Goal: Task Accomplishment & Management: Complete application form

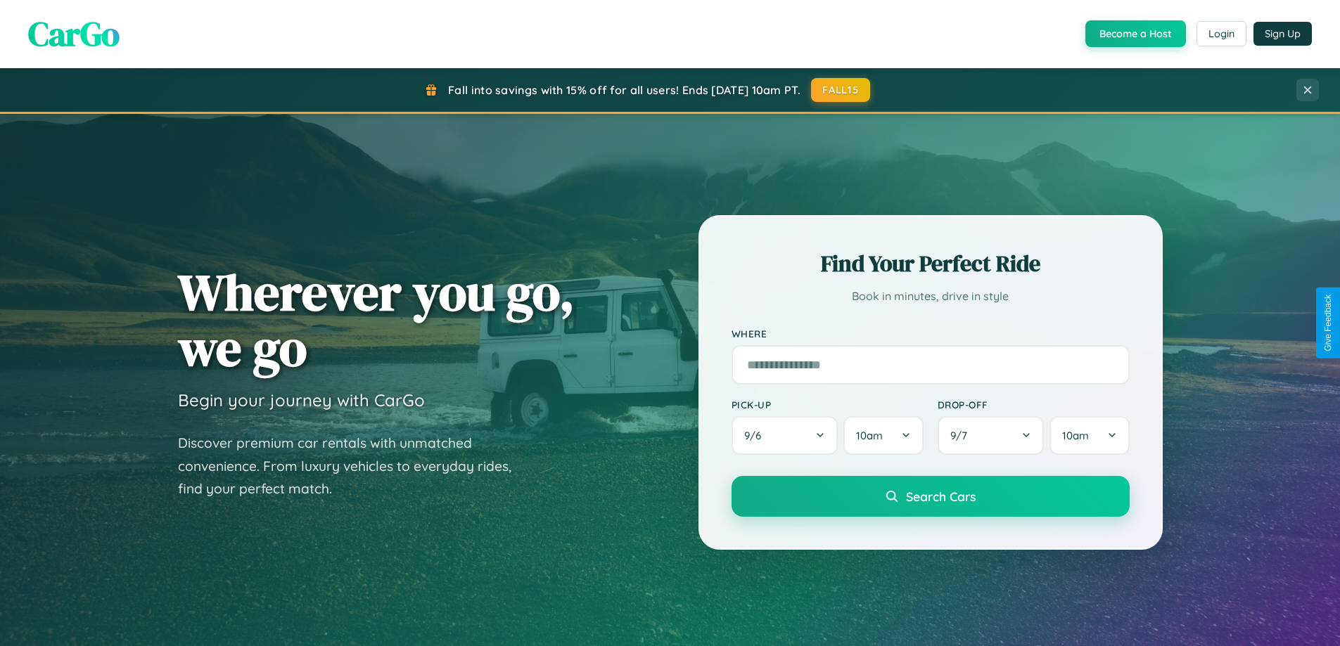
scroll to position [2706, 0]
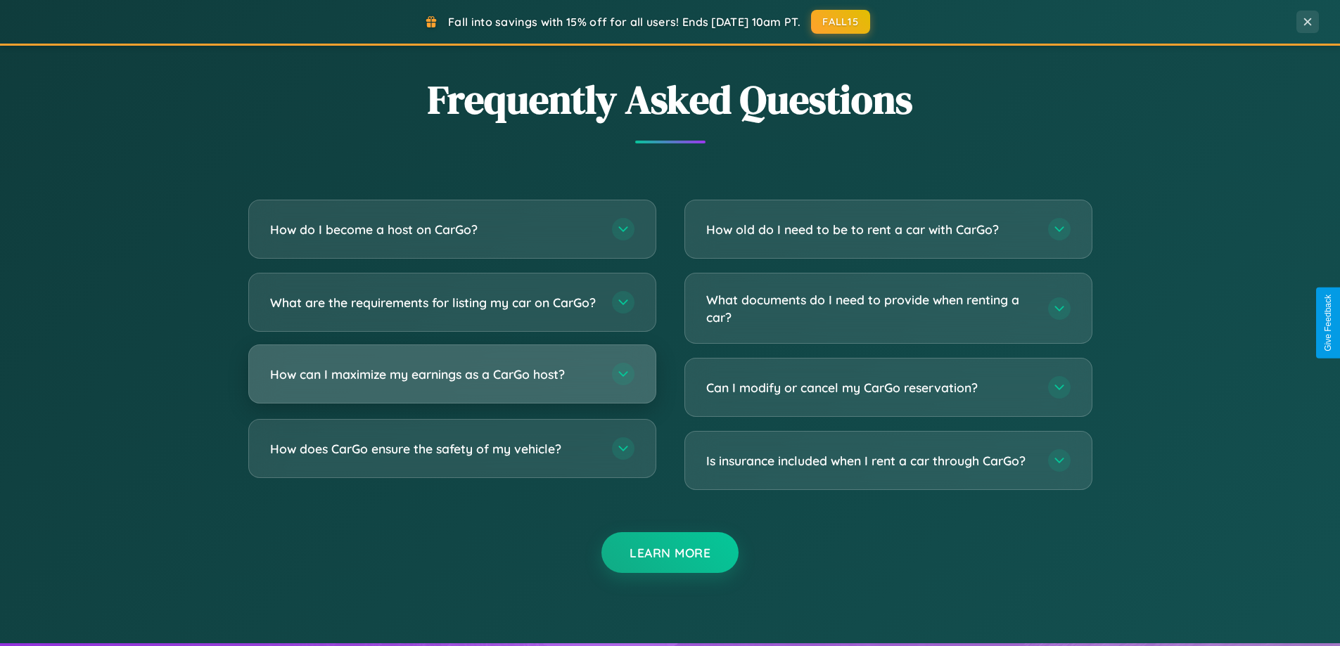
click at [452, 383] on h3 "How can I maximize my earnings as a CarGo host?" at bounding box center [434, 375] width 328 height 18
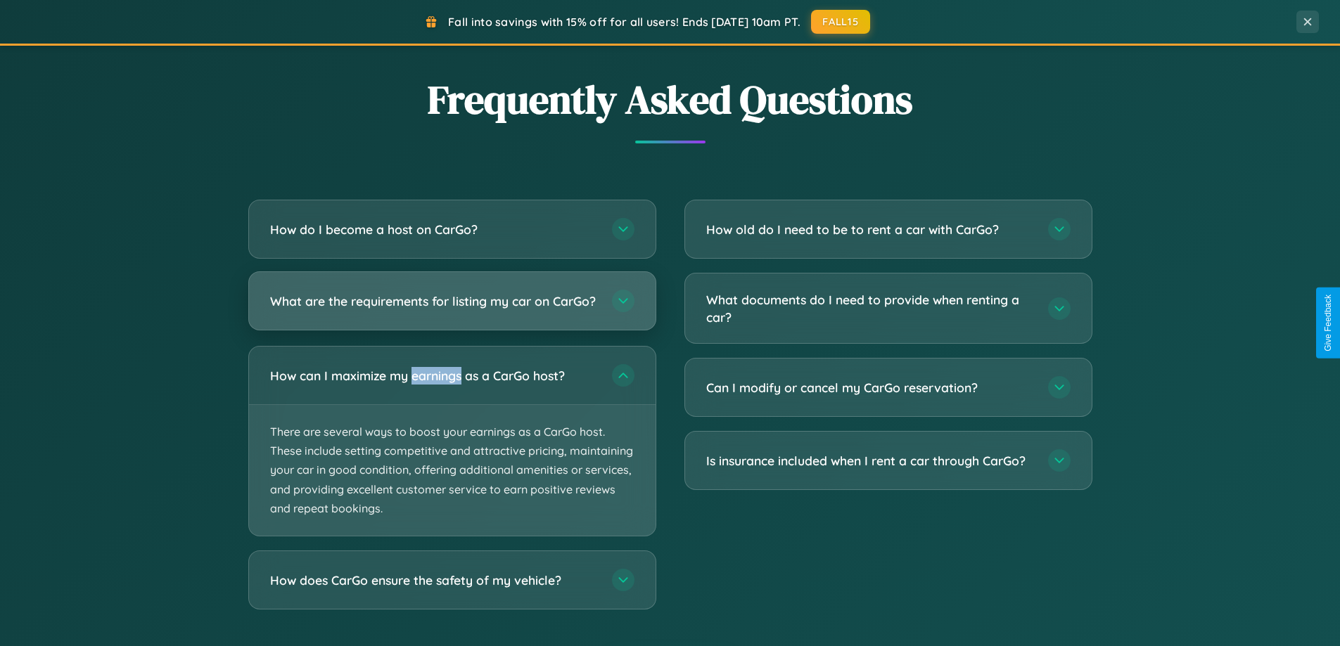
click at [452, 308] on h3 "What are the requirements for listing my car on CarGo?" at bounding box center [434, 302] width 328 height 18
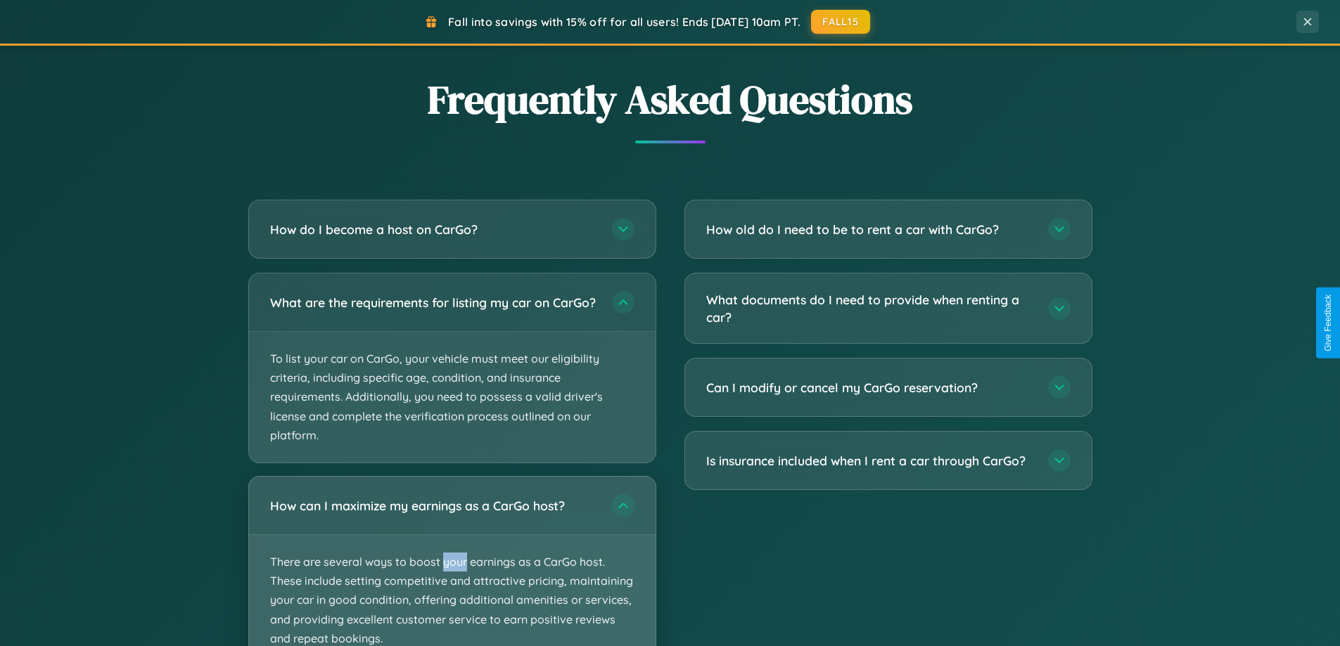
click at [452, 568] on p "There are several ways to boost your earnings as a CarGo host. These include se…" at bounding box center [452, 600] width 407 height 131
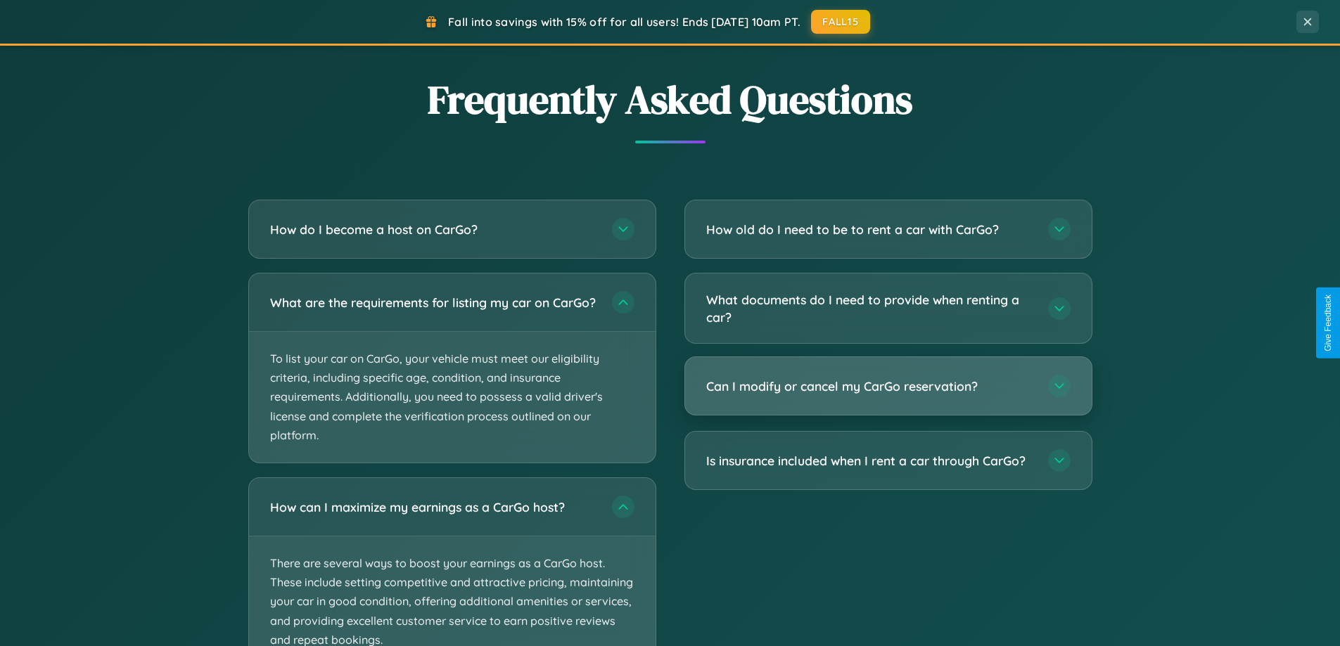
click at [888, 388] on h3 "Can I modify or cancel my CarGo reservation?" at bounding box center [870, 387] width 328 height 18
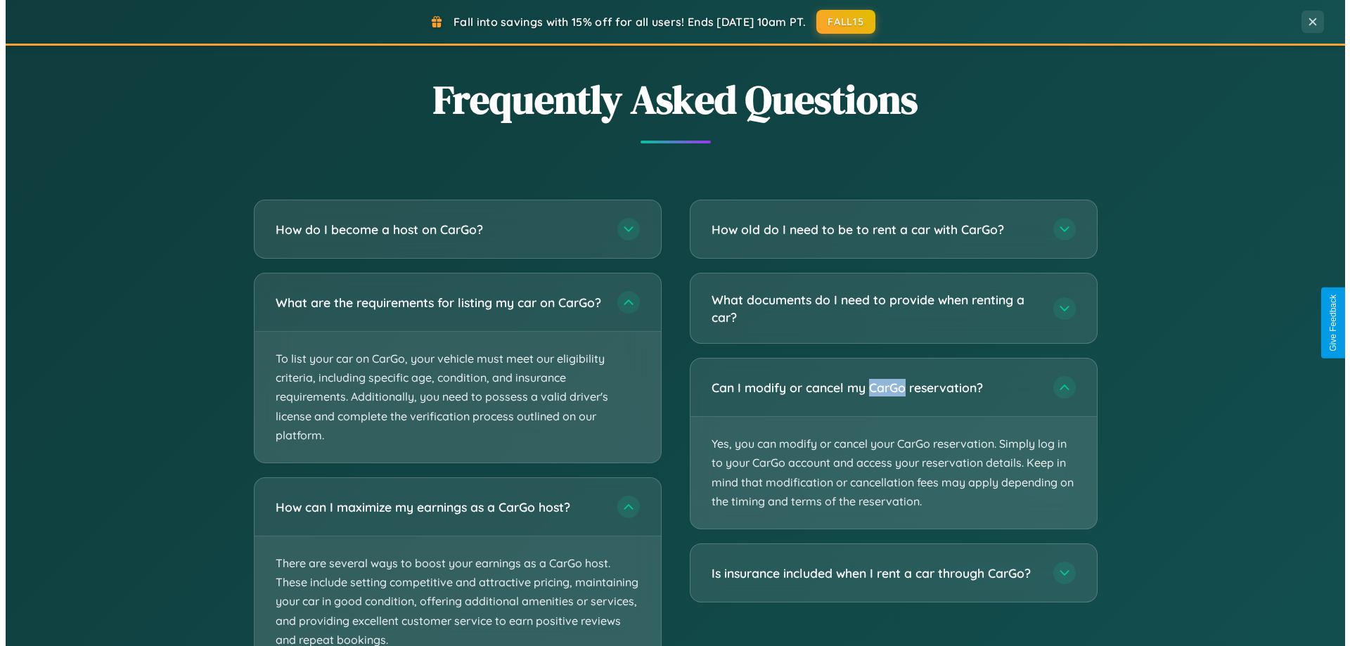
scroll to position [0, 0]
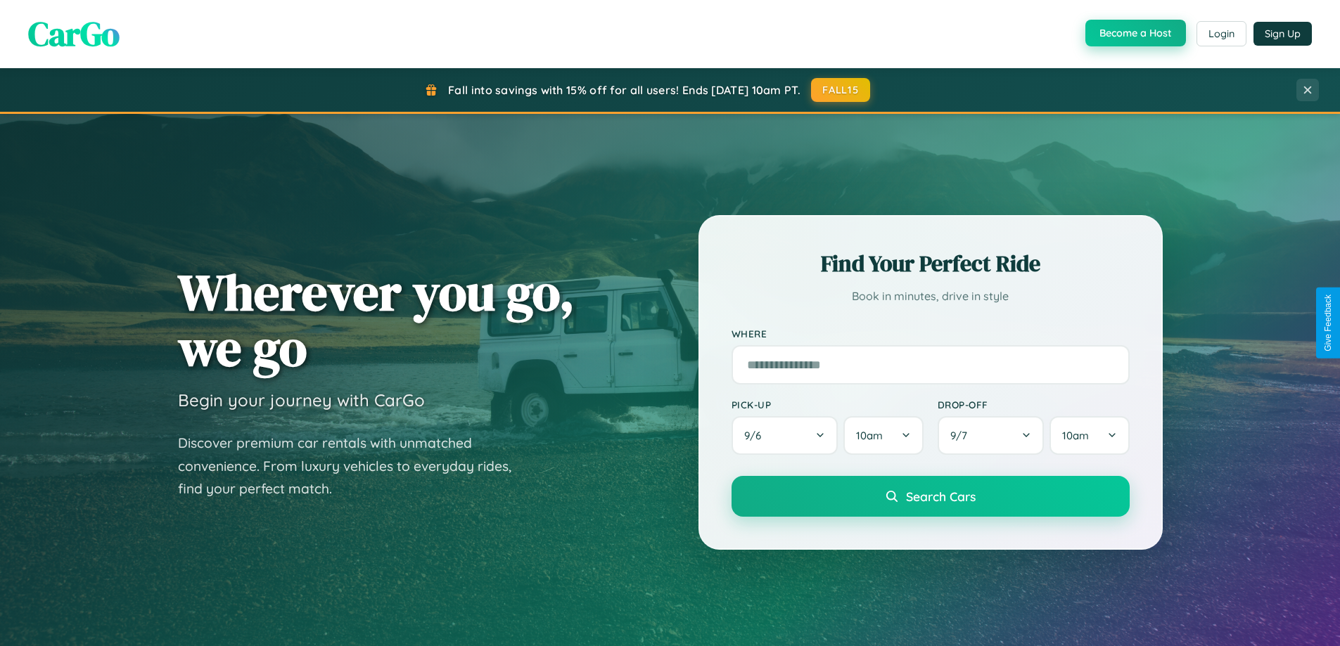
click at [1134, 33] on button "Become a Host" at bounding box center [1135, 33] width 101 height 27
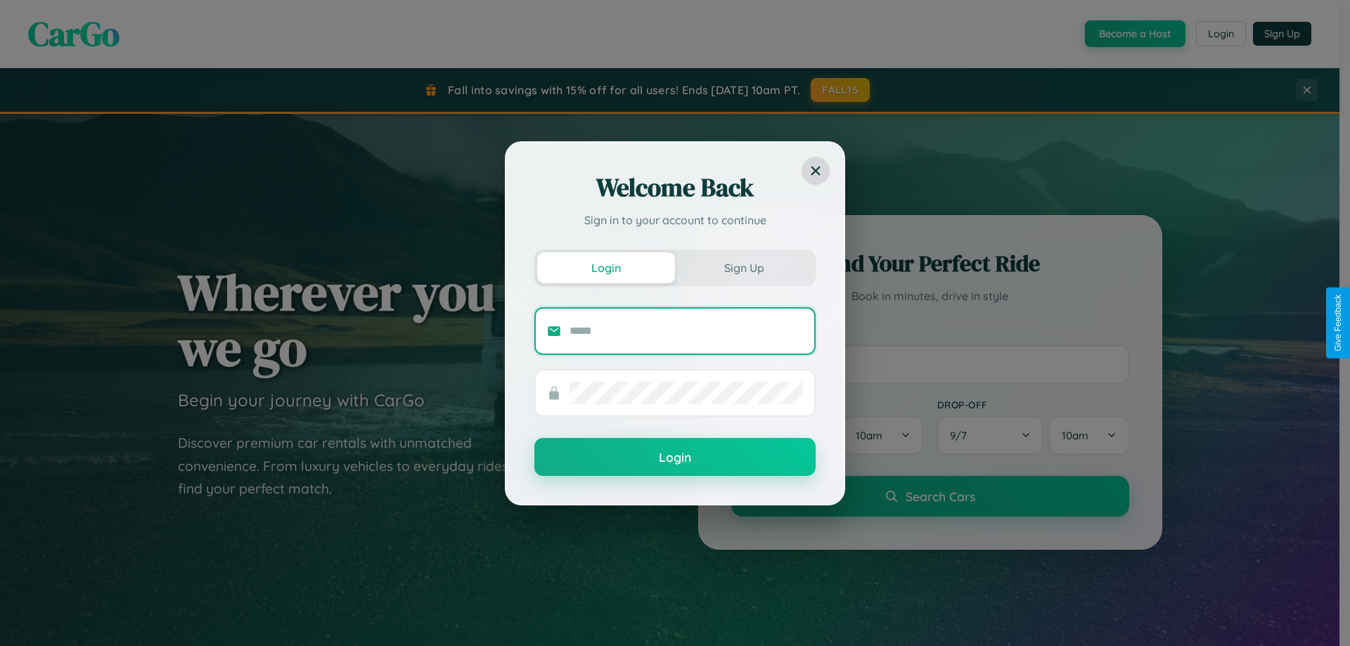
click at [686, 331] on input "text" at bounding box center [686, 331] width 233 height 23
type input "**********"
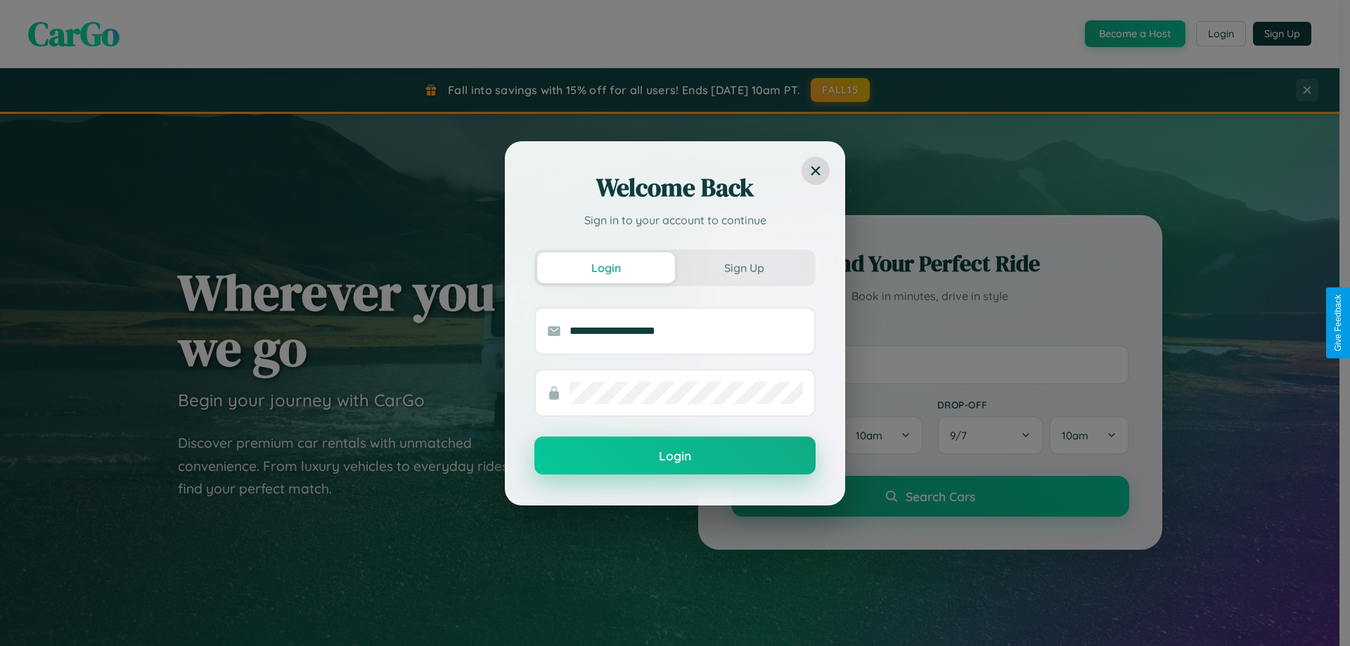
click at [675, 456] on button "Login" at bounding box center [675, 456] width 281 height 38
click at [1134, 34] on div "Welcome Back Sign in to your account to continue Login Sign Up Login" at bounding box center [675, 323] width 1350 height 646
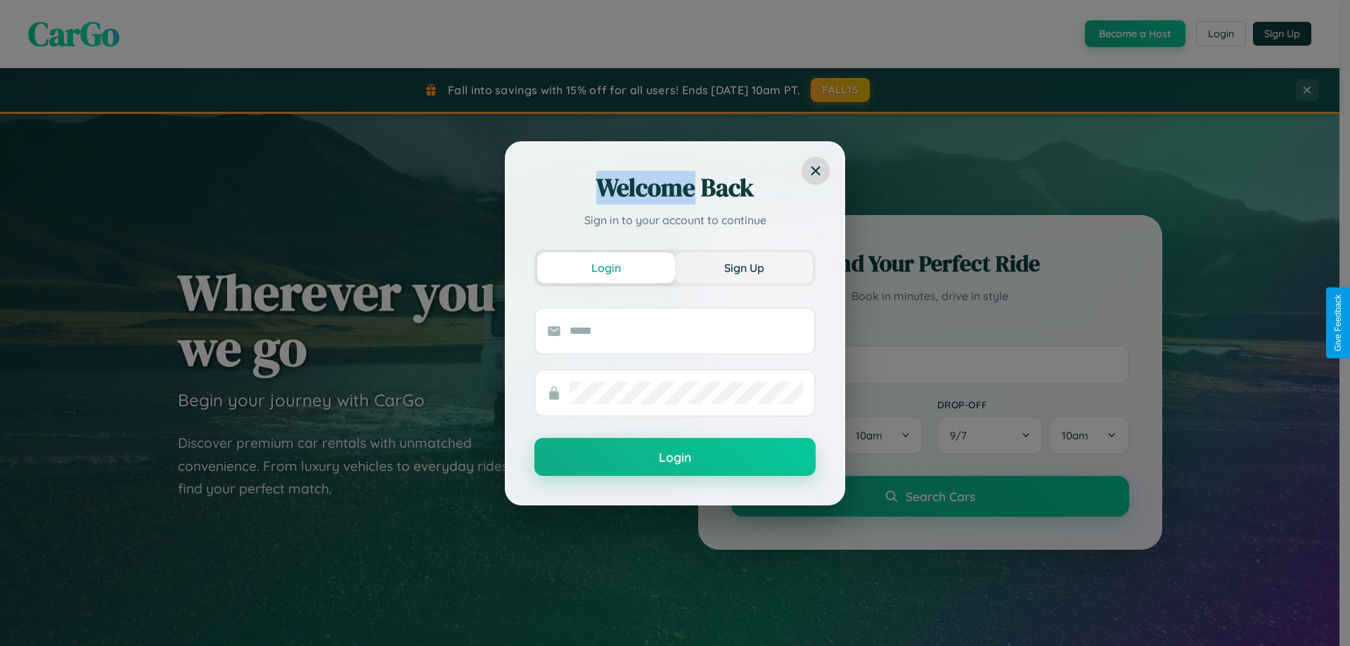
click at [744, 267] on button "Sign Up" at bounding box center [744, 267] width 138 height 31
